Goal: Find specific page/section: Find specific page/section

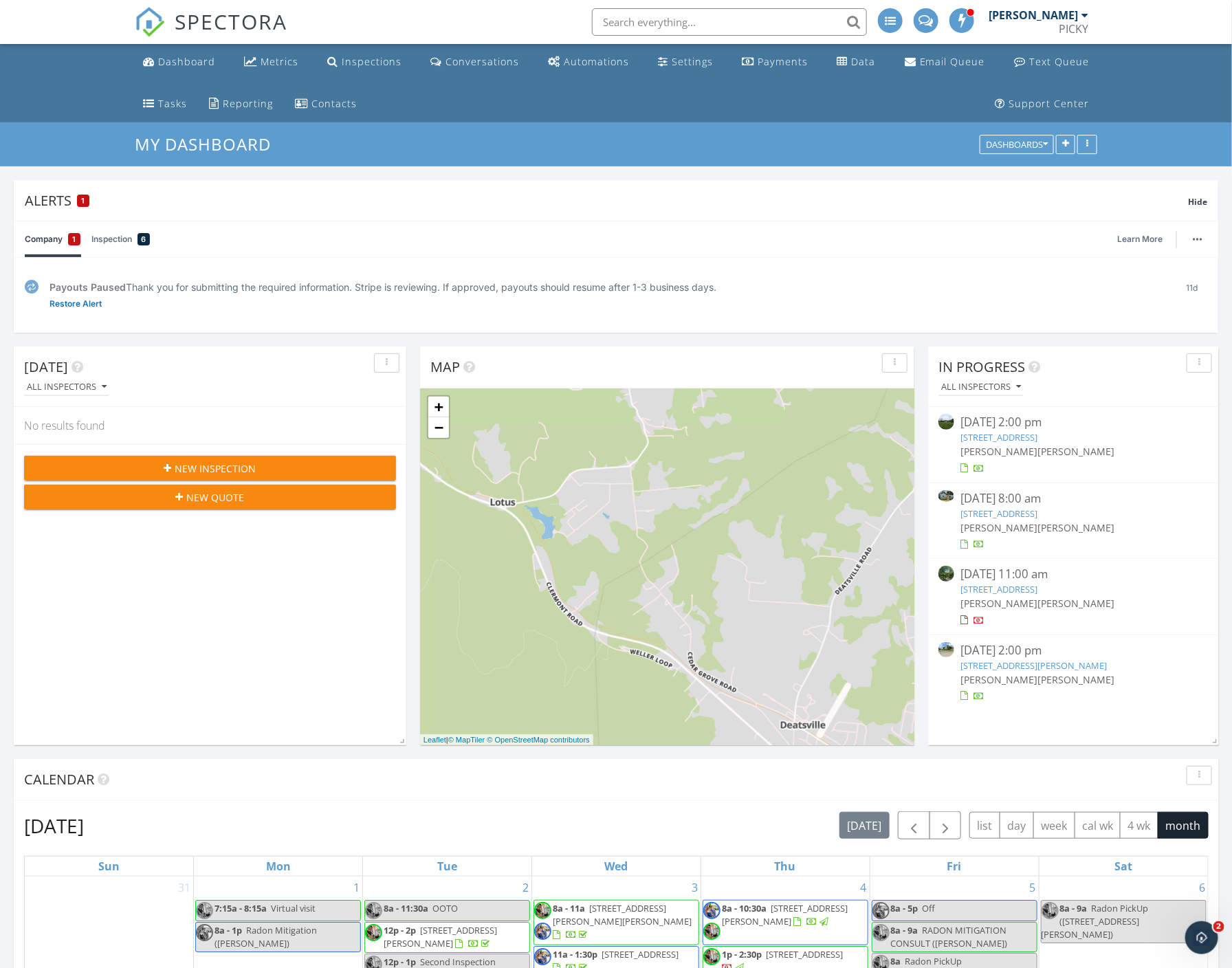
scroll to position [1836, 1233]
click at [175, 55] on div "Dashboard" at bounding box center [186, 61] width 57 height 13
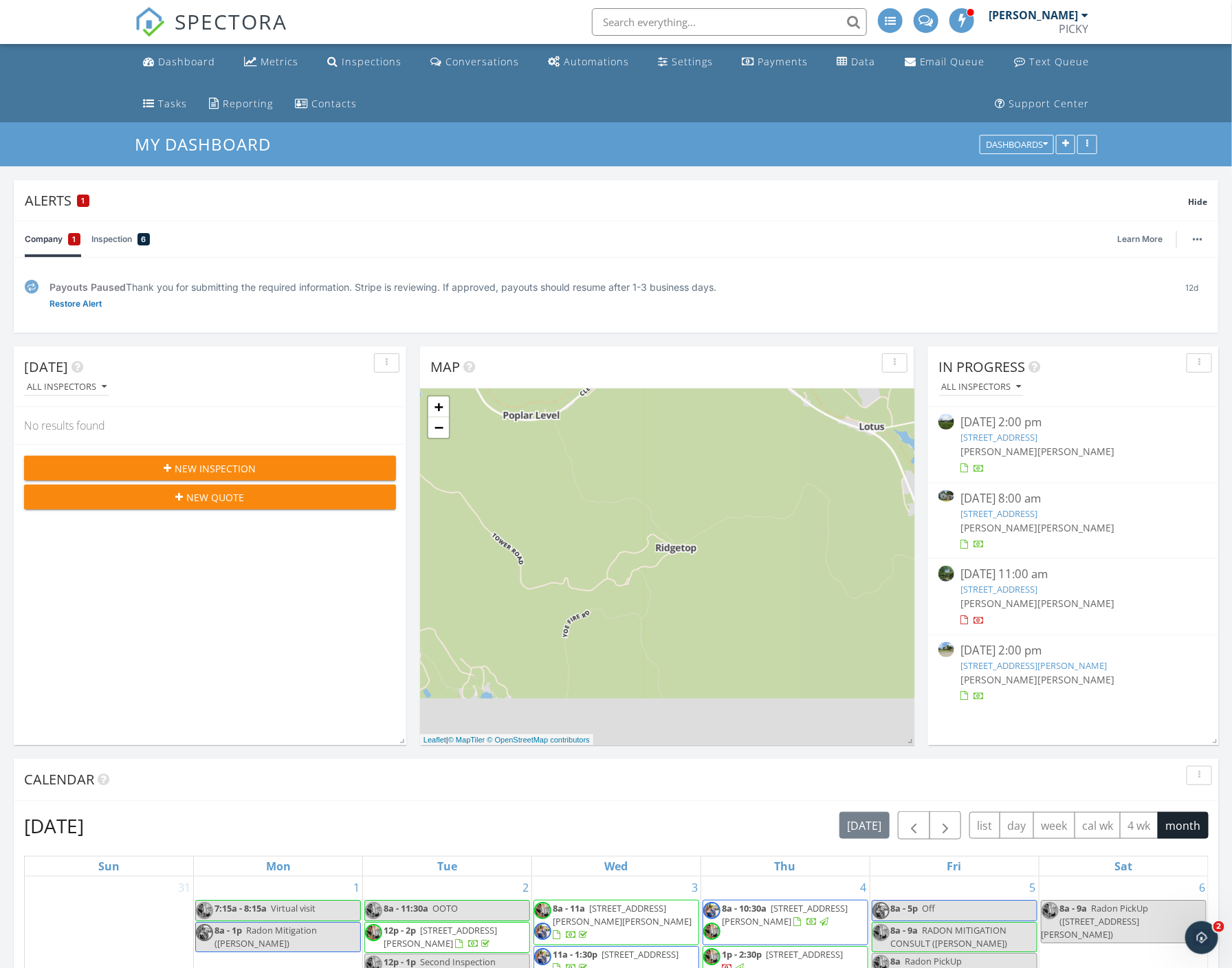
click at [1023, 438] on link "[STREET_ADDRESS]" at bounding box center [999, 437] width 77 height 12
